Goal: Use online tool/utility: Use online tool/utility

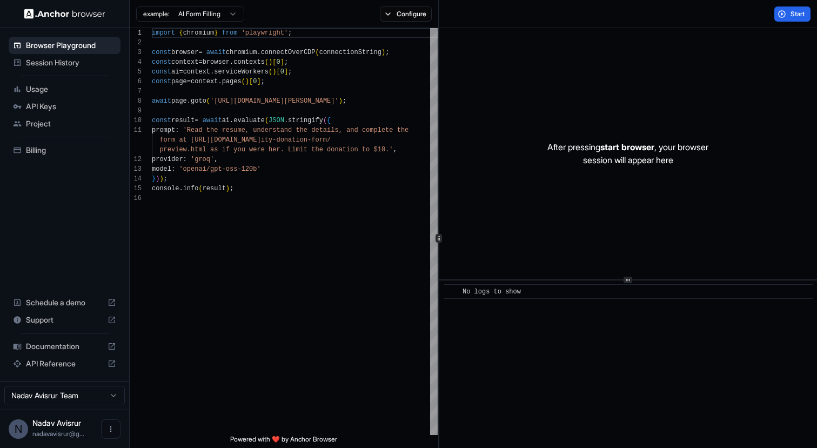
scroll to position [97, 0]
click at [365, 47] on div "import { chromium } from 'playwright' ; const browser = await chromium . connec…" at bounding box center [295, 314] width 286 height 572
click at [364, 50] on div "import { chromium } from 'playwright' ; const browser = await chromium . connec…" at bounding box center [295, 314] width 286 height 572
click at [340, 72] on div "import { chromium } from 'playwright' ; const browser = await chromium . connec…" at bounding box center [295, 314] width 286 height 572
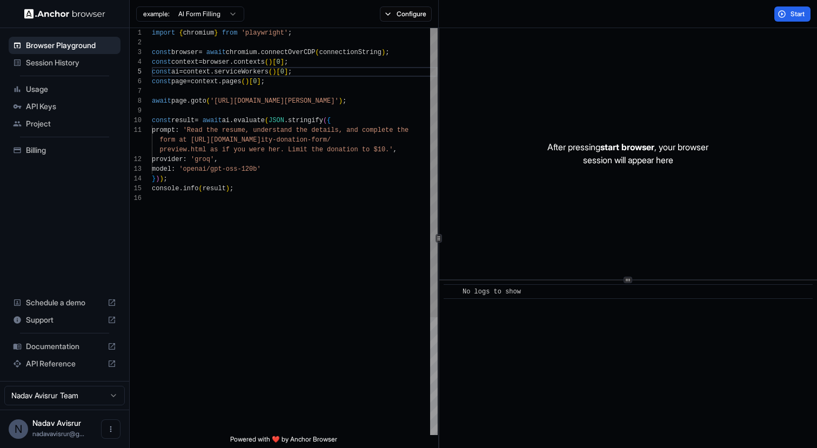
scroll to position [29, 0]
click at [336, 65] on div "import { chromium } from 'playwright' ; const browser = await chromium . connec…" at bounding box center [295, 314] width 286 height 572
drag, startPoint x: 372, startPoint y: 102, endPoint x: 219, endPoint y: 100, distance: 152.9
click at [219, 100] on div "import { chromium } from 'playwright' ; const browser = await chromium . connec…" at bounding box center [295, 314] width 286 height 572
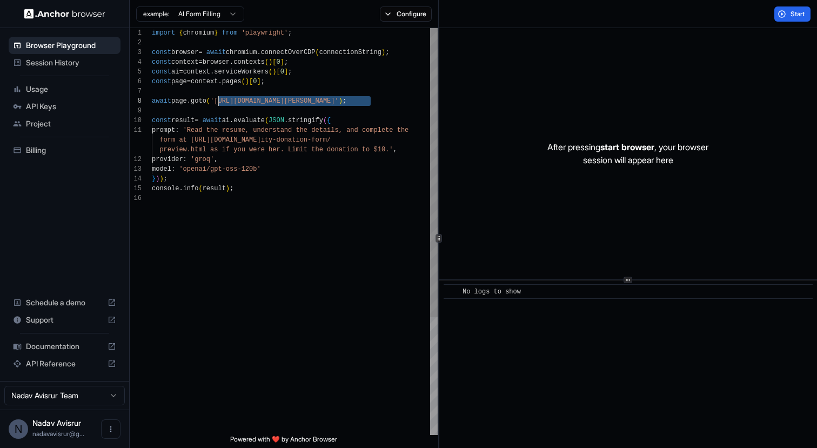
type textarea "**********"
click at [307, 189] on div "import { chromium } from 'playwright' ; const browser = await chromium . connec…" at bounding box center [295, 314] width 286 height 572
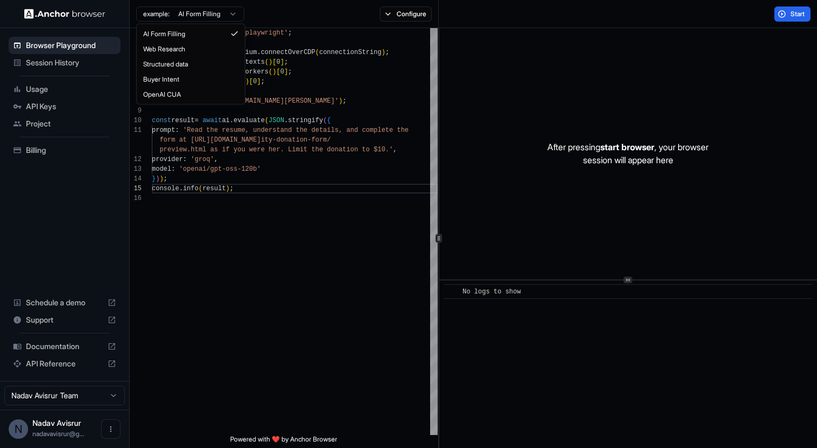
click at [230, 12] on html "Browser Playground Session History Usage API Keys Project Billing Schedule a de…" at bounding box center [408, 224] width 817 height 448
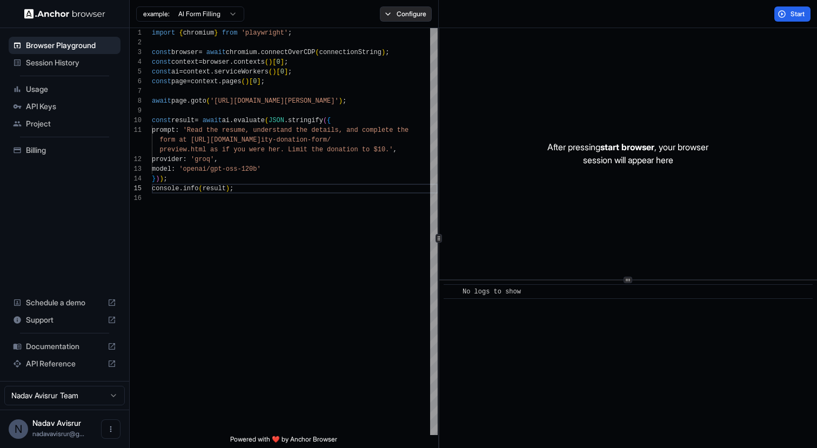
click at [411, 11] on button "Configure" at bounding box center [406, 13] width 52 height 15
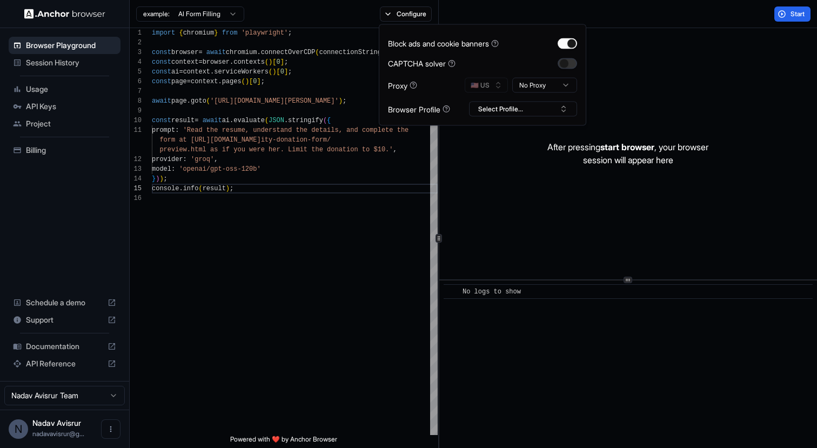
click at [567, 62] on button "button" at bounding box center [567, 63] width 19 height 11
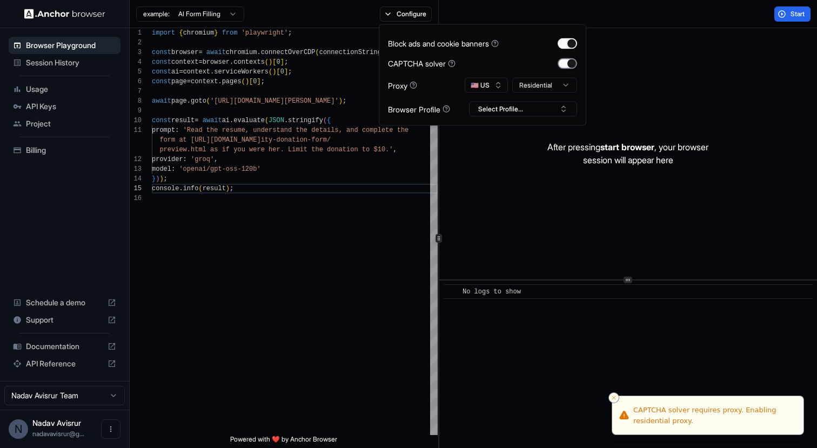
click at [567, 62] on button "button" at bounding box center [567, 63] width 19 height 11
click at [498, 84] on button "🇺🇸 US" at bounding box center [486, 85] width 43 height 15
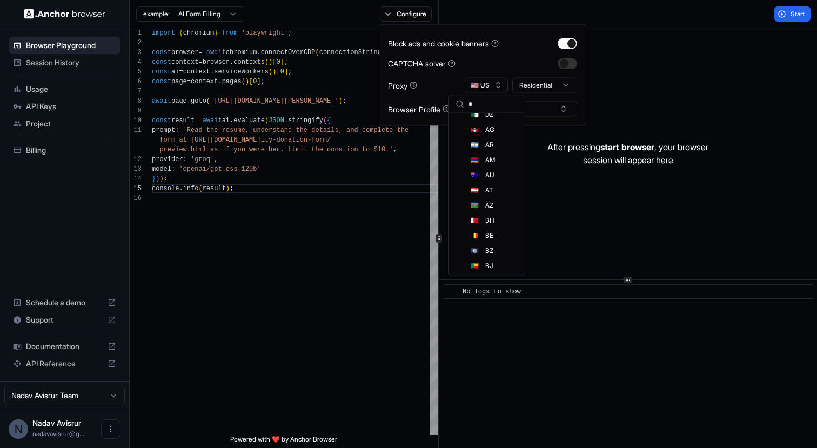
scroll to position [78, 0]
type input "**"
click at [546, 88] on html "Browser Playground Session History Usage API Keys Project Billing Schedule a de…" at bounding box center [408, 224] width 817 height 448
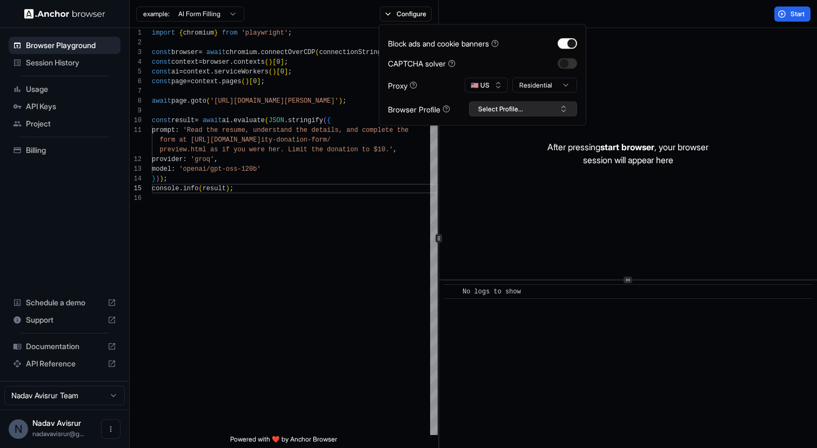
click at [546, 107] on button "Select Profile..." at bounding box center [523, 109] width 108 height 15
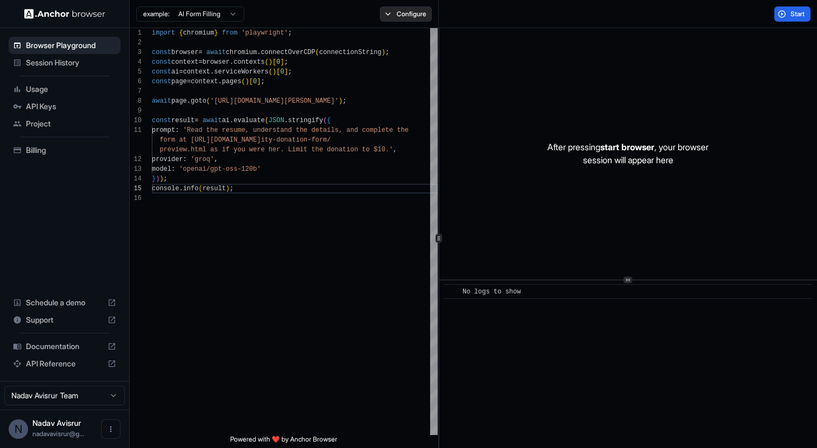
click at [426, 13] on button "Configure" at bounding box center [406, 13] width 52 height 15
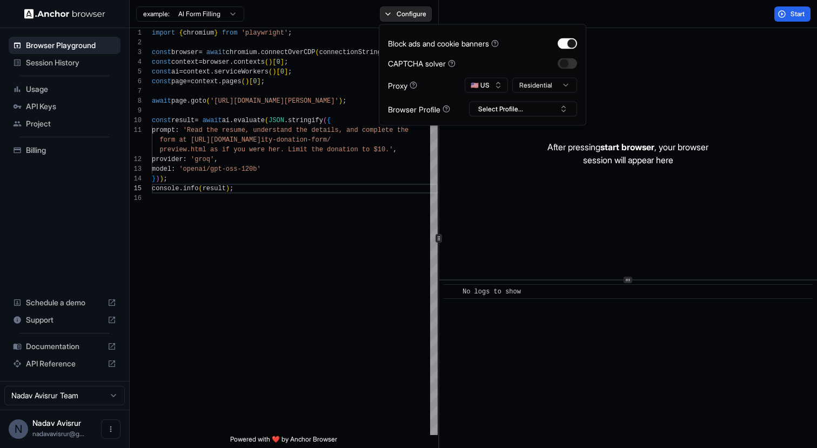
type button "on"
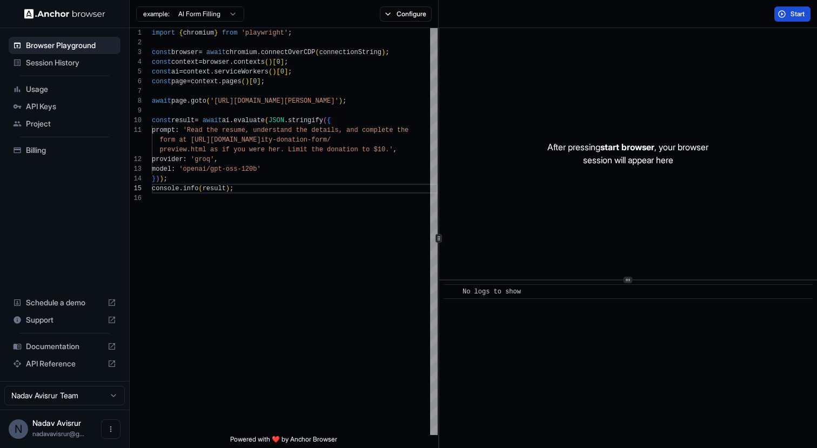
click at [797, 15] on span "Start" at bounding box center [798, 14] width 15 height 9
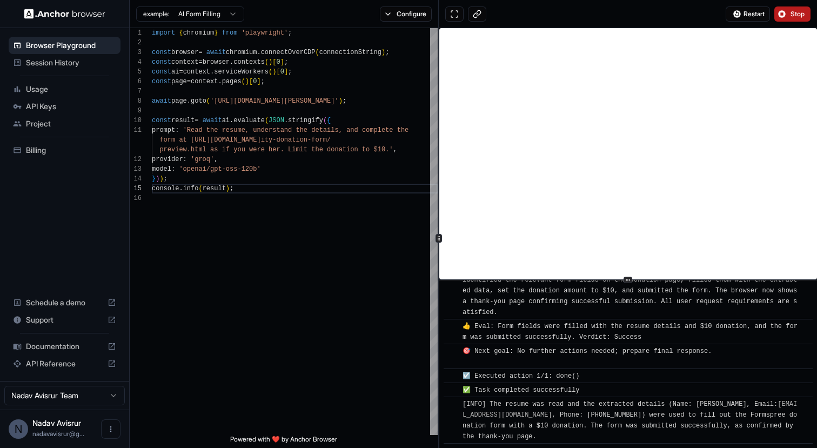
scroll to position [627, 0]
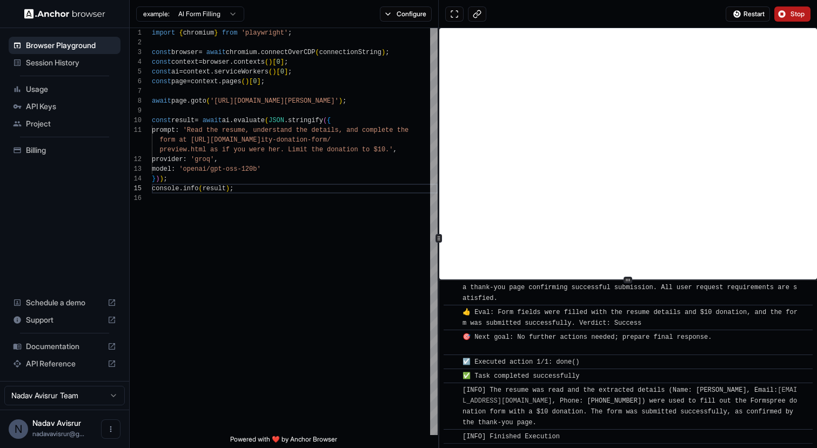
click at [798, 17] on span "Stop" at bounding box center [798, 14] width 15 height 9
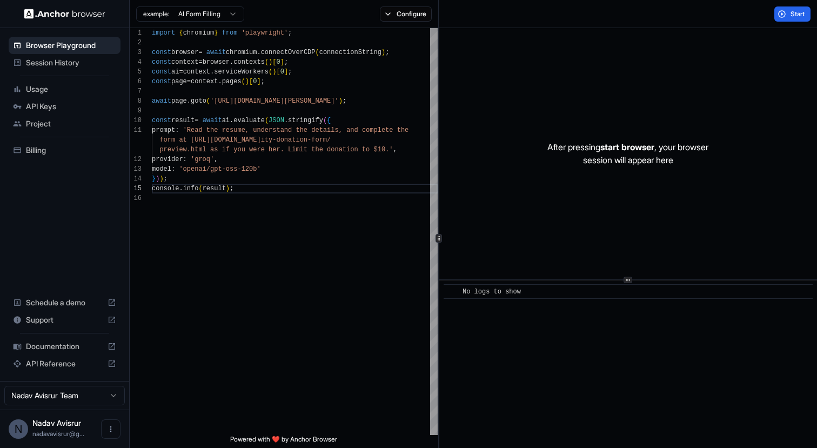
click at [796, 17] on span "Start" at bounding box center [798, 14] width 15 height 9
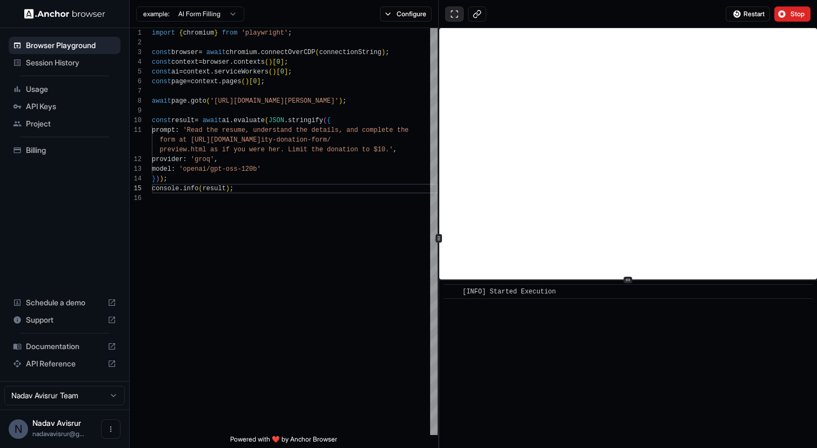
click at [456, 8] on button at bounding box center [454, 13] width 18 height 15
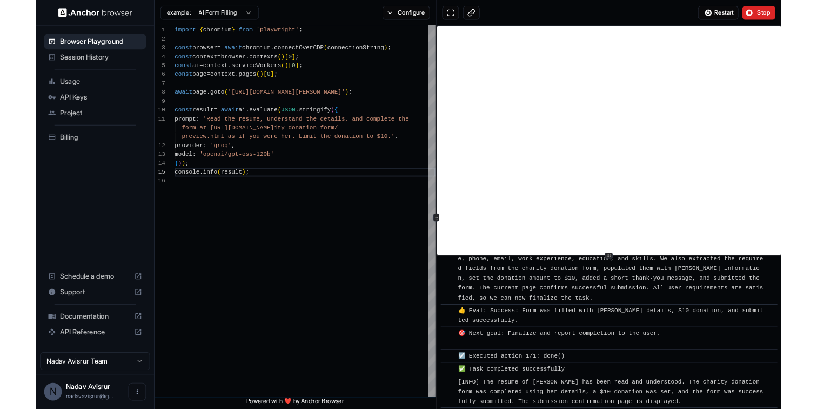
scroll to position [1590, 0]
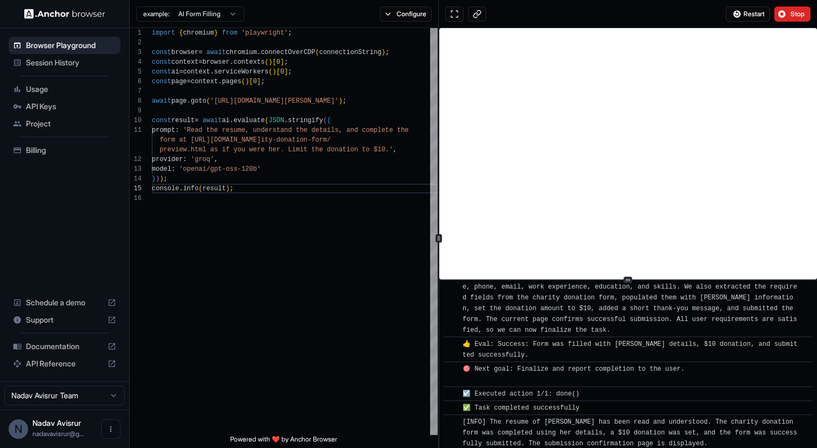
click at [92, 65] on span "Session History" at bounding box center [71, 62] width 90 height 11
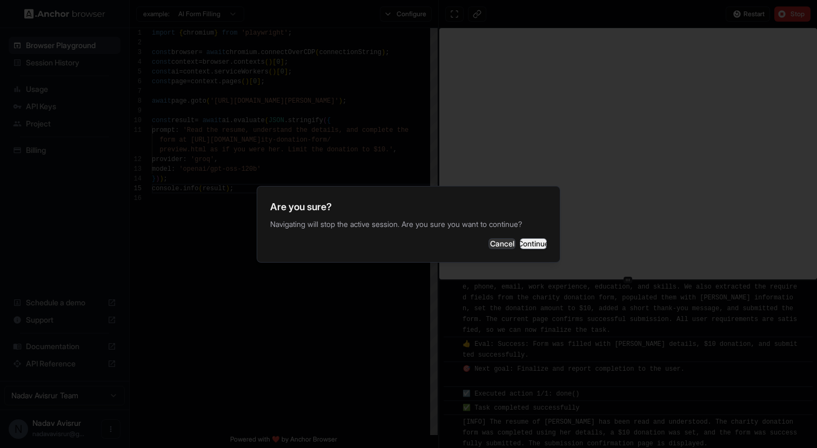
click at [520, 245] on button "Continue" at bounding box center [533, 243] width 27 height 11
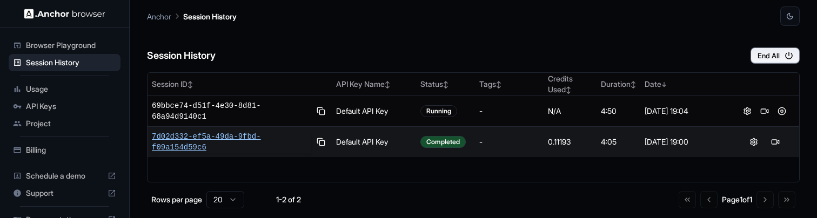
click at [237, 136] on span "7d02d332-ef5a-49da-9fbd-f09a154d59c6" at bounding box center [231, 142] width 159 height 22
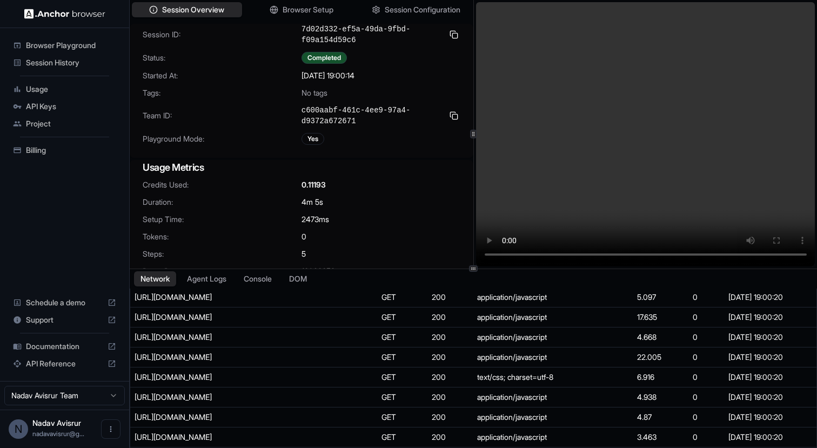
scroll to position [589, 0]
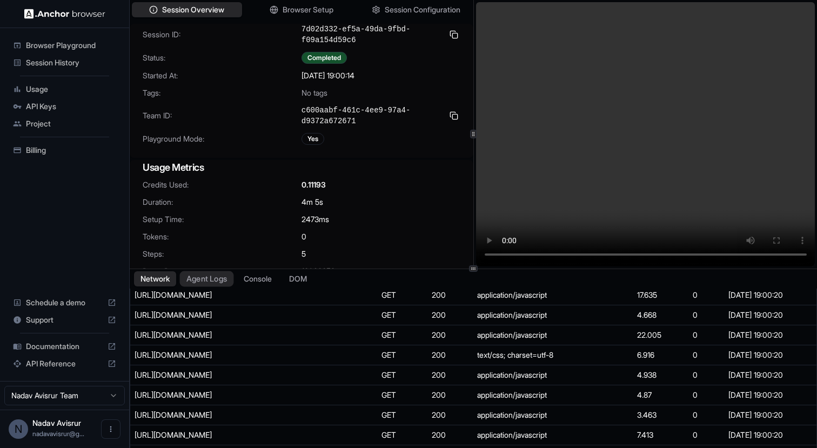
click at [208, 282] on button "Agent Logs" at bounding box center [207, 279] width 54 height 16
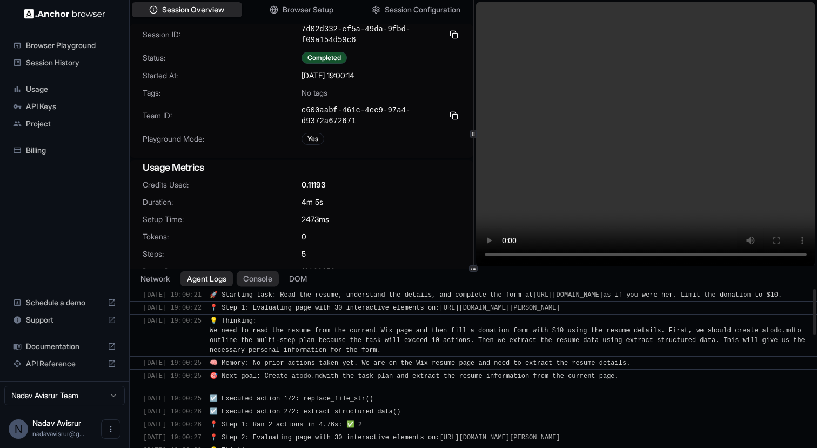
click at [272, 278] on button "Console" at bounding box center [258, 279] width 42 height 16
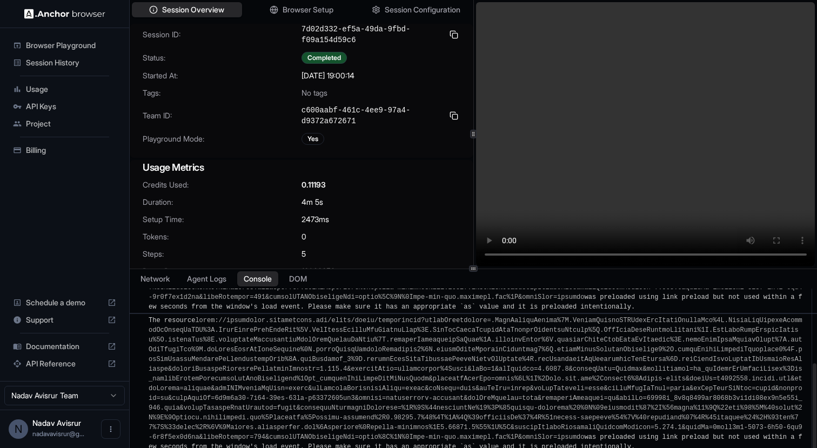
scroll to position [0, 0]
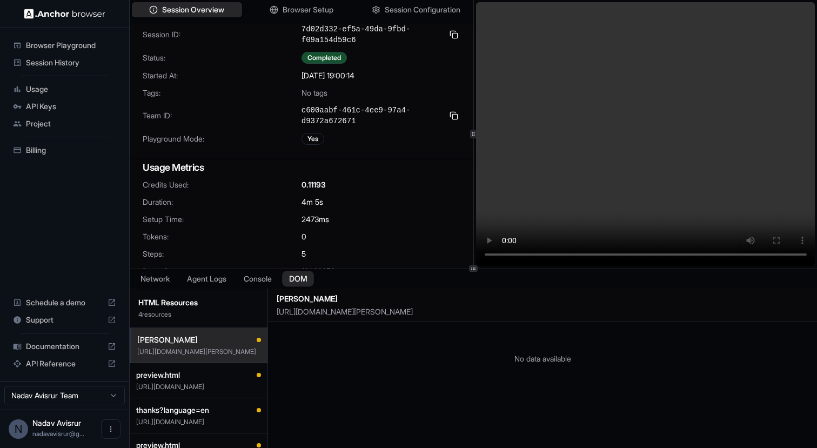
click at [307, 282] on button "DOM" at bounding box center [298, 279] width 32 height 16
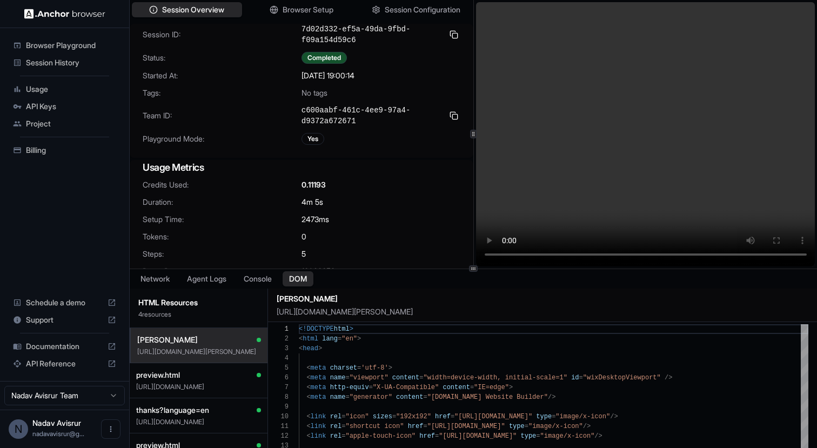
scroll to position [2, 0]
click at [320, 9] on span "Browser Setup" at bounding box center [308, 9] width 52 height 11
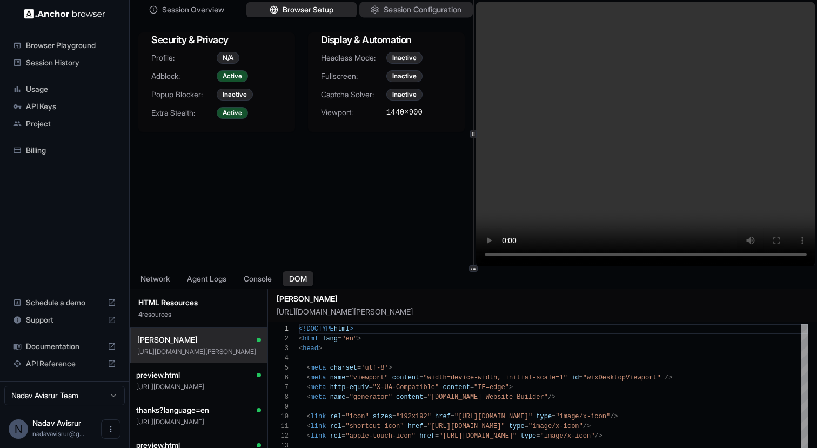
click at [416, 11] on span "Session Configuration" at bounding box center [423, 9] width 78 height 11
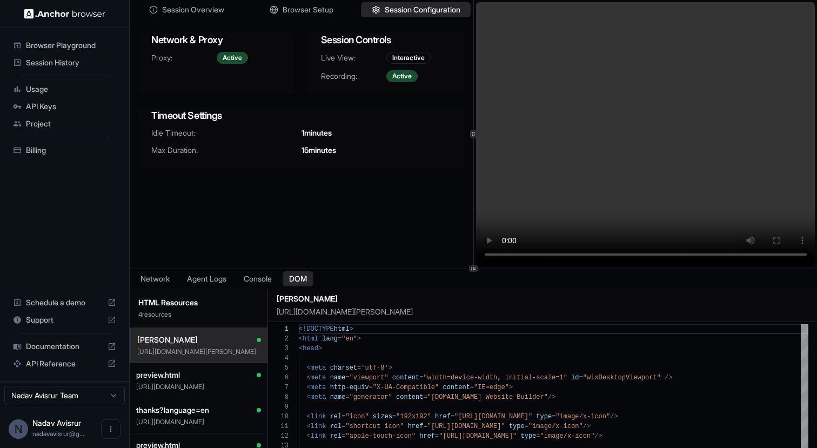
click at [84, 49] on span "Browser Playground" at bounding box center [71, 45] width 90 height 11
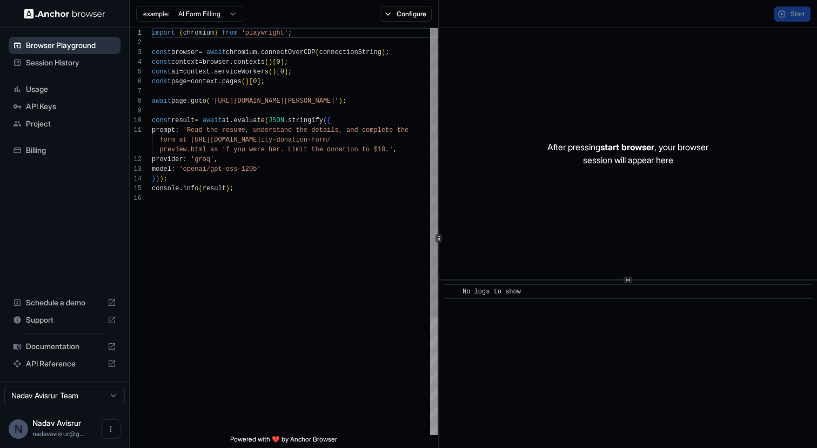
scroll to position [97, 0]
click at [213, 16] on html "Browser Playground Session History Usage API Keys Project Billing Schedule a de…" at bounding box center [408, 224] width 817 height 448
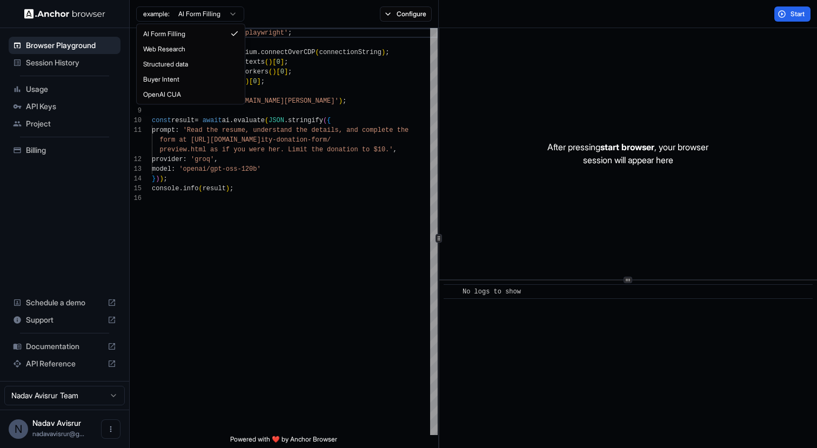
type textarea "**********"
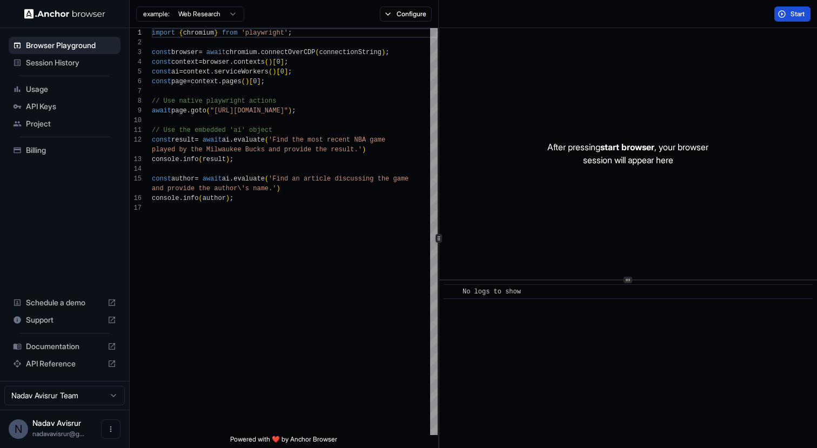
click at [793, 12] on span "Start" at bounding box center [798, 14] width 15 height 9
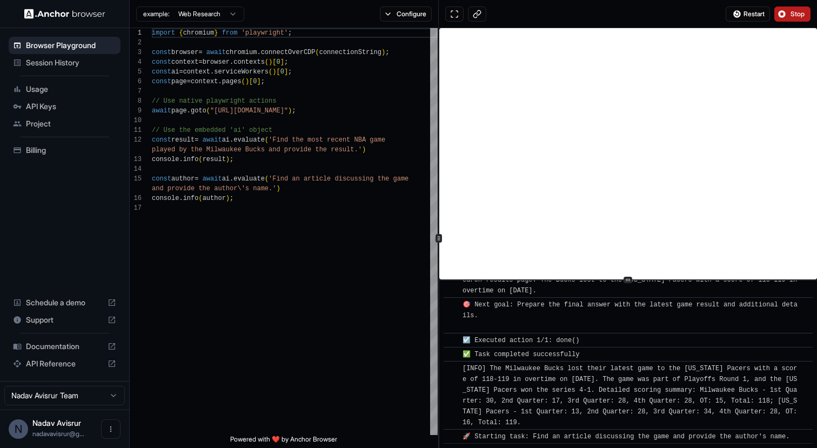
scroll to position [3570, 0]
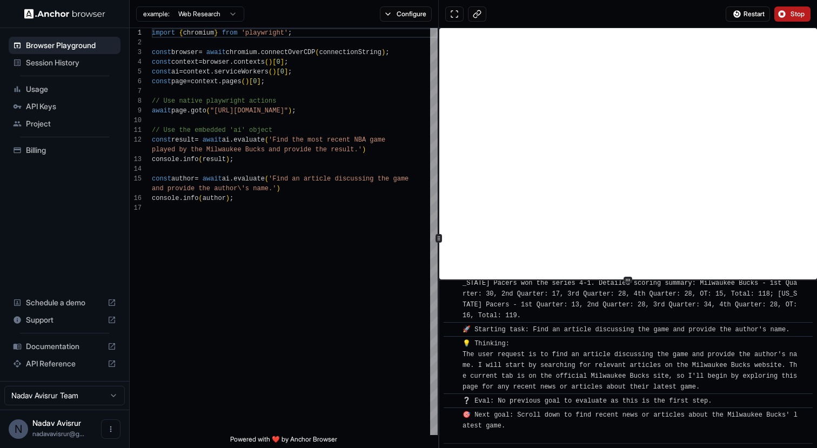
click at [78, 96] on div "Usage" at bounding box center [65, 89] width 112 height 17
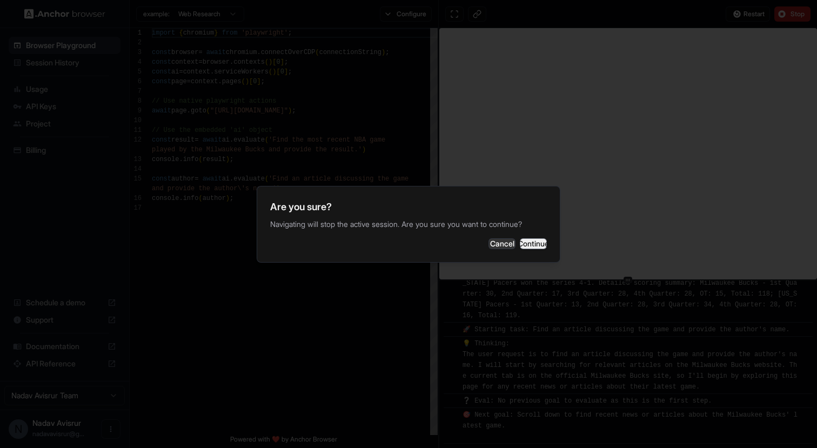
click at [538, 242] on button "Continue" at bounding box center [533, 243] width 27 height 11
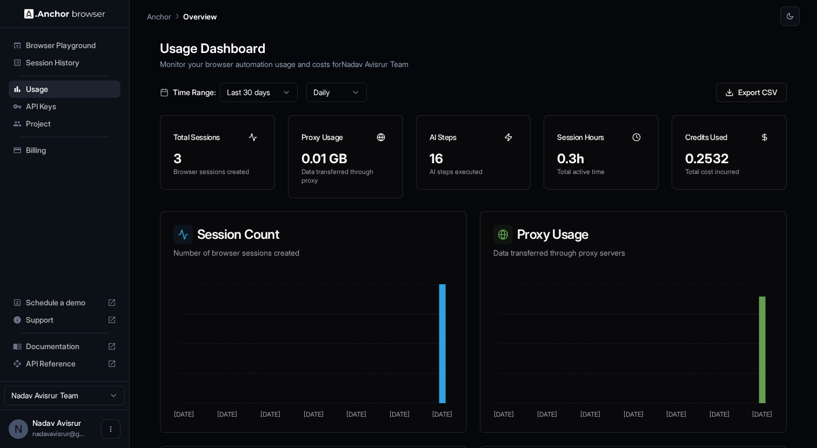
click at [69, 108] on span "API Keys" at bounding box center [71, 106] width 90 height 11
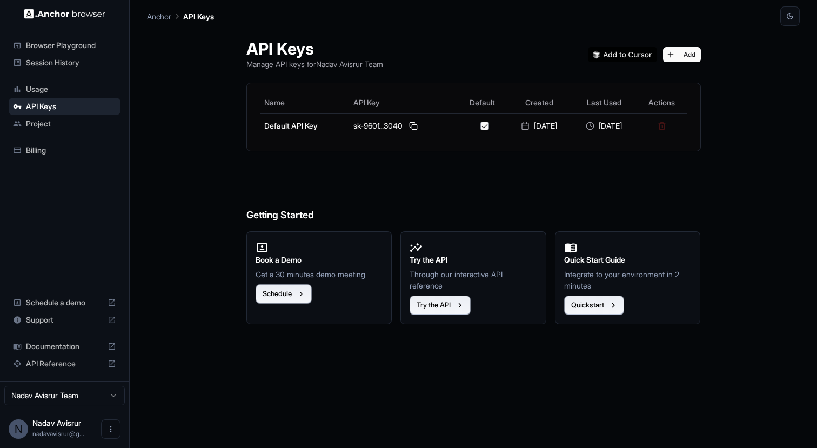
click at [41, 121] on span "Project" at bounding box center [71, 123] width 90 height 11
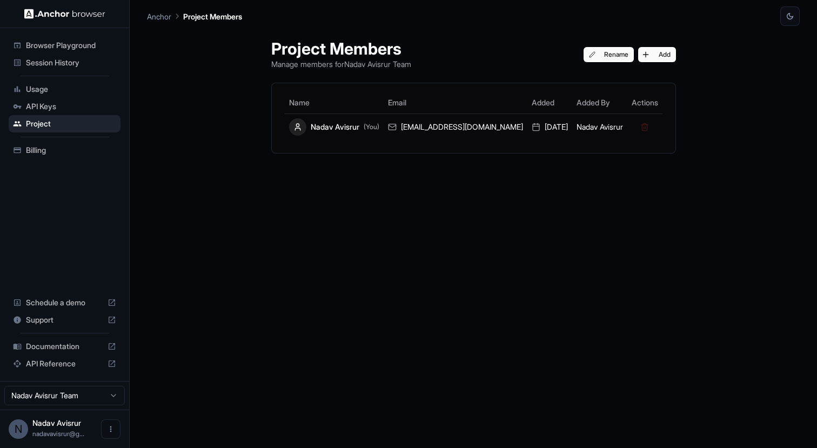
click at [79, 158] on div "Billing" at bounding box center [65, 150] width 112 height 17
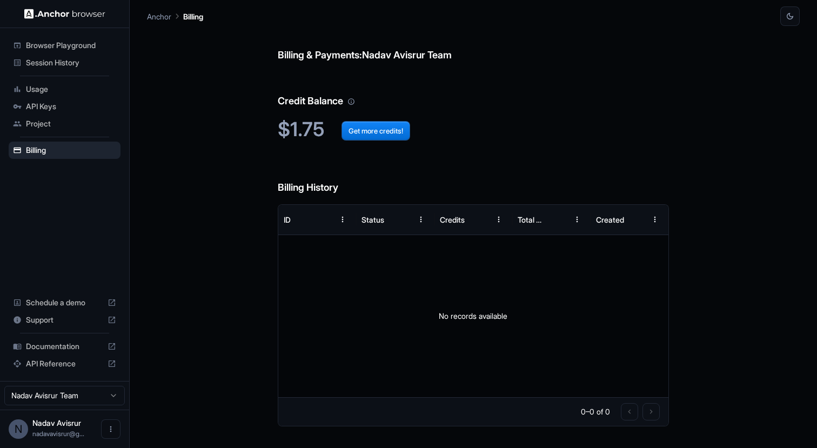
click at [82, 44] on span "Browser Playground" at bounding box center [71, 45] width 90 height 11
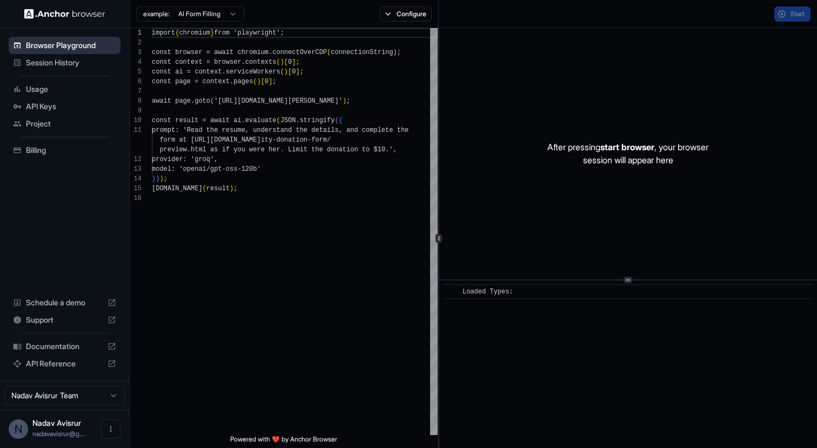
scroll to position [97, 0]
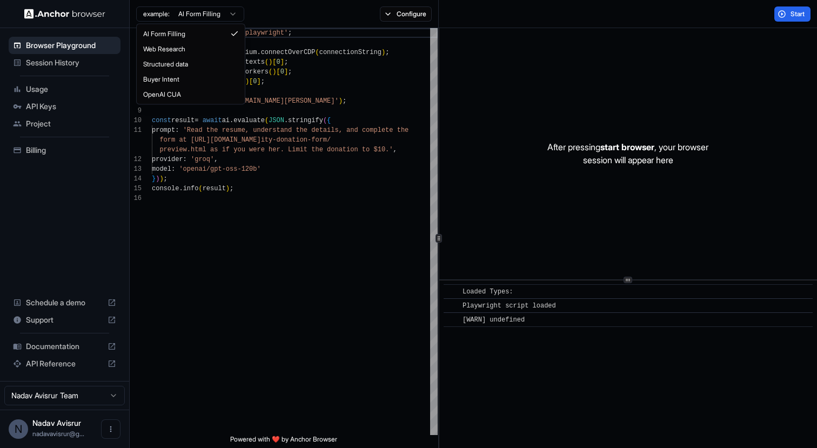
click at [227, 14] on html "Browser Playground Session History Usage API Keys Project Billing Schedule a de…" at bounding box center [408, 224] width 817 height 448
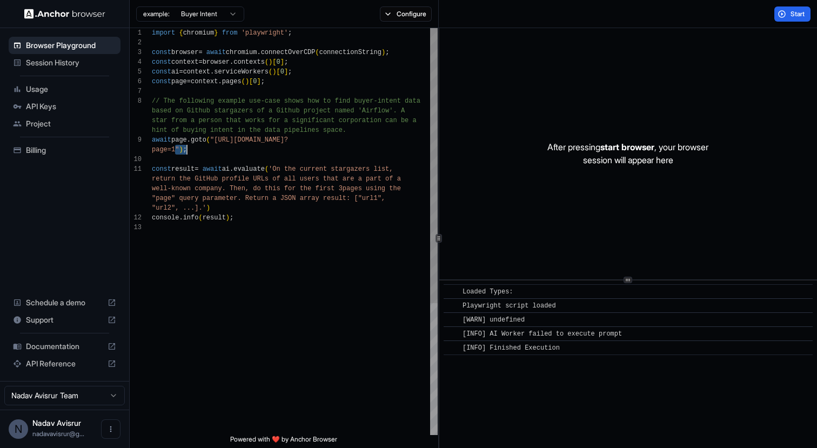
scroll to position [10, 0]
drag, startPoint x: 174, startPoint y: 151, endPoint x: 217, endPoint y: 141, distance: 44.6
click at [217, 141] on div "import { chromium } from 'playwright' ; const browser = await chromium . connec…" at bounding box center [295, 328] width 286 height 601
click at [312, 54] on div "import { chromium } from 'playwright' ; const browser = await chromium . connec…" at bounding box center [295, 328] width 286 height 601
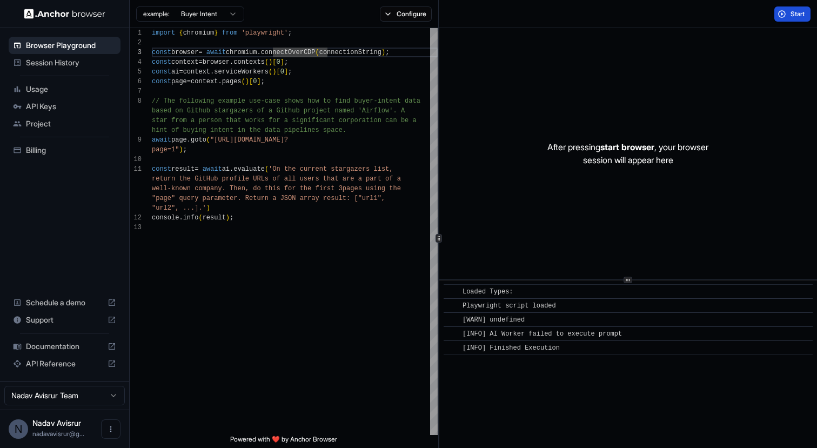
click at [788, 15] on button "Start" at bounding box center [792, 13] width 36 height 15
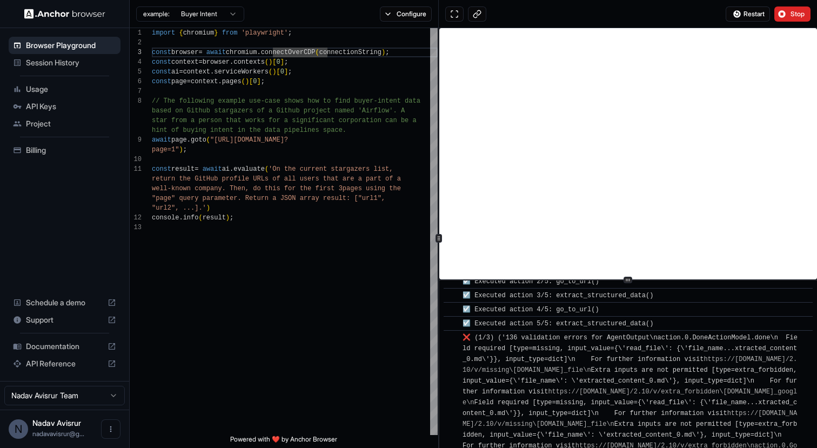
scroll to position [171, 0]
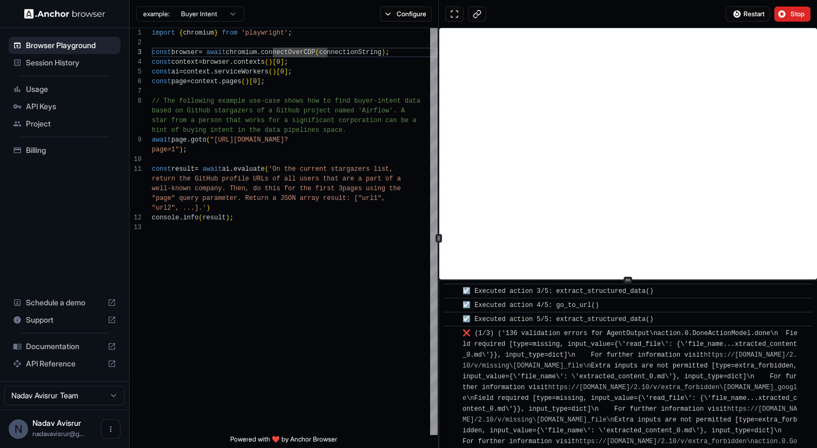
click at [179, 16] on html "Browser Playground Session History Usage API Keys Project Billing Schedule a de…" at bounding box center [408, 224] width 817 height 448
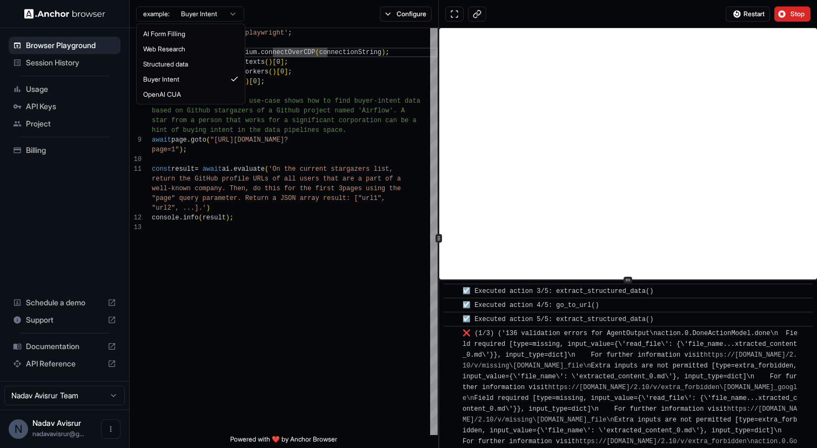
type textarea "**********"
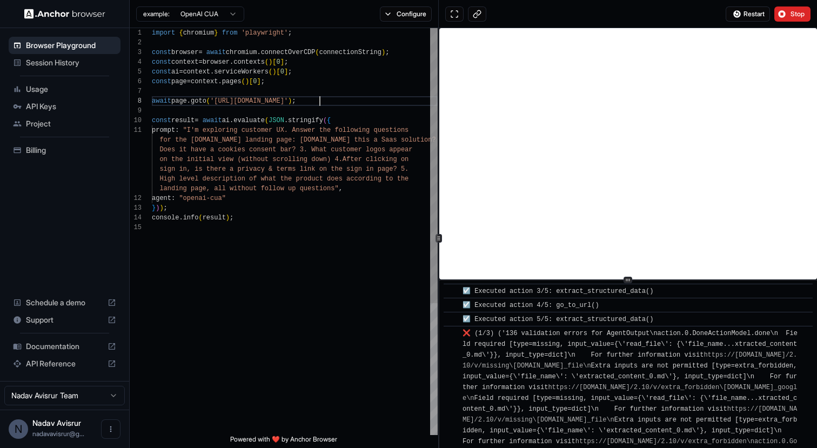
scroll to position [68, 0]
drag, startPoint x: 322, startPoint y: 101, endPoint x: 217, endPoint y: 99, distance: 104.8
click at [217, 99] on div "import { chromium } from 'playwright' ; const browser = await chromium . connec…" at bounding box center [295, 328] width 286 height 601
click at [409, 14] on button "Configure" at bounding box center [406, 13] width 52 height 15
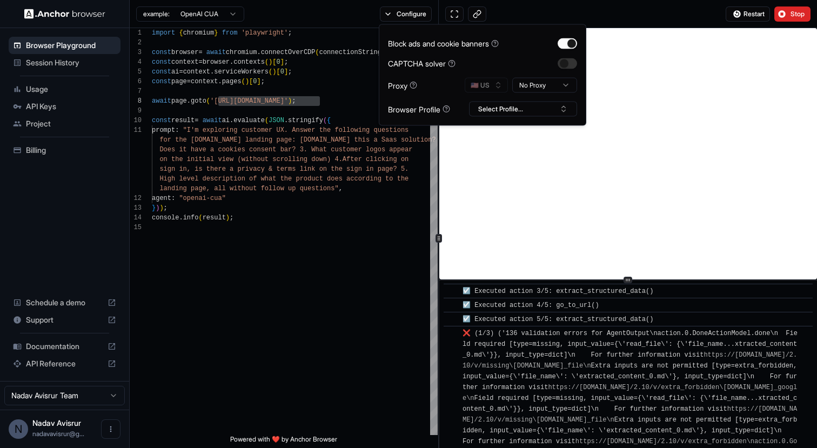
click at [572, 69] on div "Block ads and cookie banners CAPTCHA solver Proxy 🇺🇸 US No Proxy Browser Profil…" at bounding box center [482, 75] width 189 height 83
click at [568, 63] on button "button" at bounding box center [567, 63] width 19 height 11
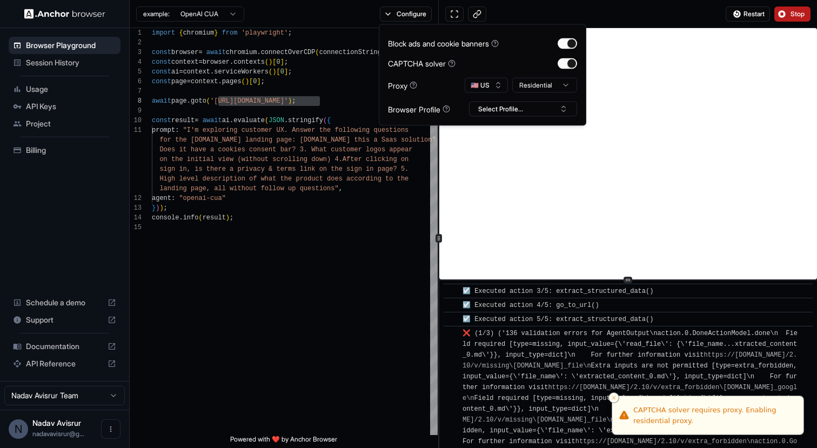
click at [804, 12] on span "Stop" at bounding box center [798, 14] width 15 height 9
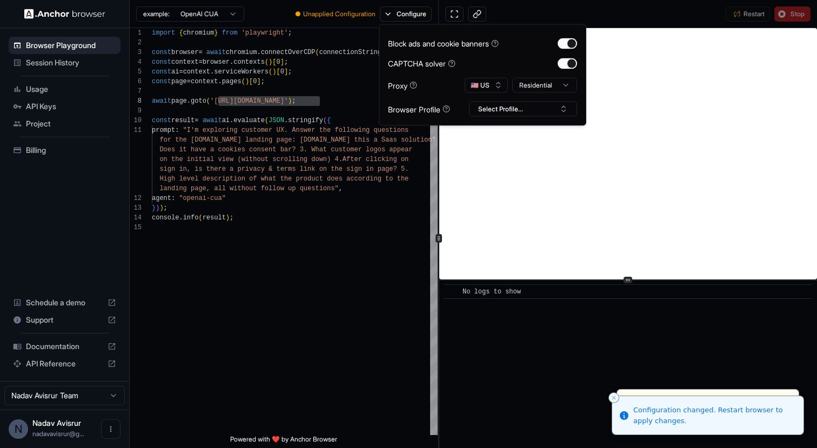
scroll to position [0, 0]
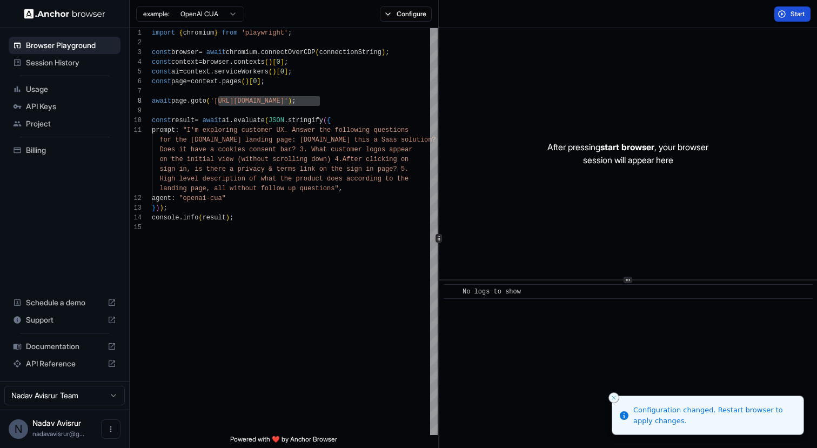
click at [795, 13] on span "Start" at bounding box center [798, 14] width 15 height 9
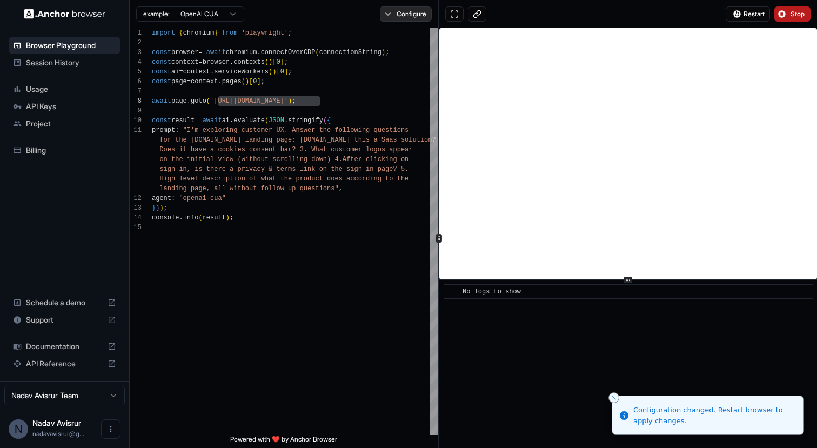
click at [415, 16] on button "Configure" at bounding box center [406, 13] width 52 height 15
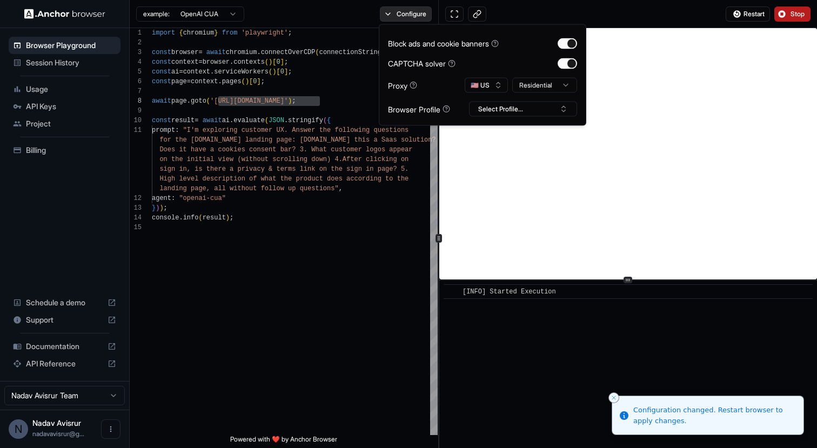
click at [415, 16] on button "Configure" at bounding box center [406, 13] width 52 height 15
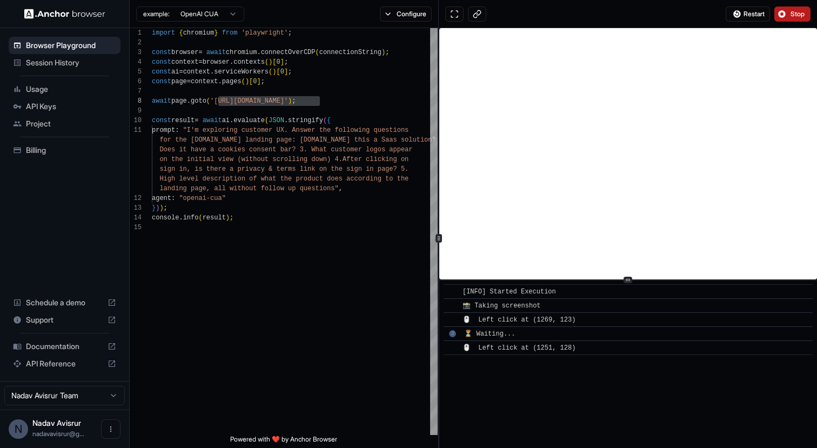
click at [75, 325] on span "Support" at bounding box center [64, 320] width 77 height 11
click at [78, 351] on span "Documentation" at bounding box center [64, 346] width 77 height 11
